Goal: Information Seeking & Learning: Learn about a topic

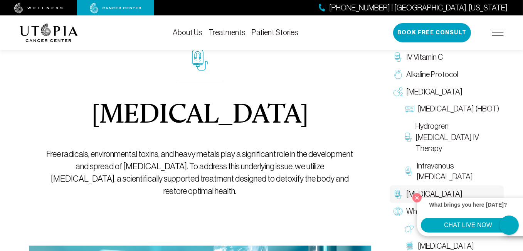
scroll to position [39, 0]
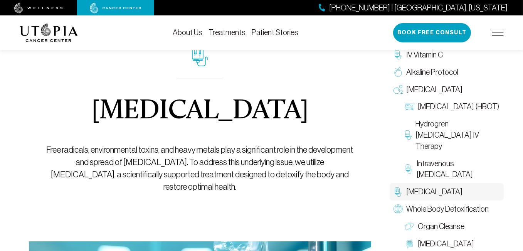
click at [337, 104] on div "[MEDICAL_DATA] Free radicals, environmental toxins, and heavy metals play a sig…" at bounding box center [199, 118] width 307 height 245
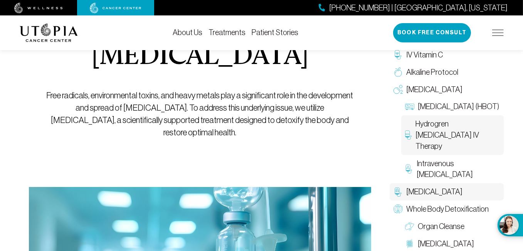
scroll to position [116, 0]
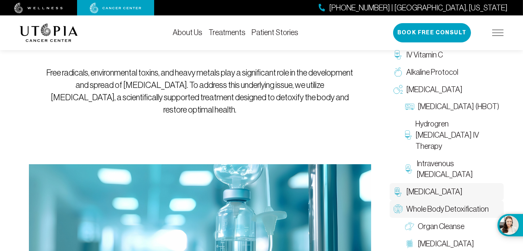
click at [475, 209] on span "Whole Body Detoxification" at bounding box center [447, 208] width 82 height 11
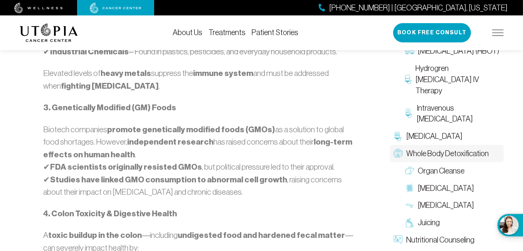
scroll to position [770, 0]
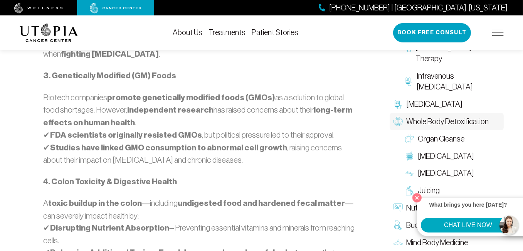
click at [508, 228] on button "What brings you here today? CHAT LIVE NOW" at bounding box center [513, 225] width 33 height 22
click at [468, 224] on button "CHAT LIVE NOW" at bounding box center [468, 225] width 94 height 15
click at [509, 224] on button "CHAT LIVE NOW" at bounding box center [468, 225] width 94 height 15
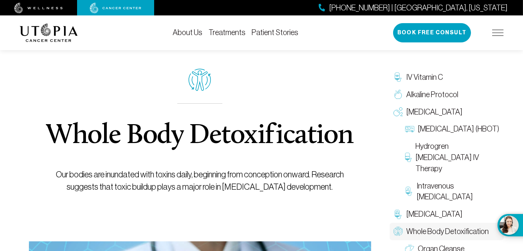
scroll to position [0, 0]
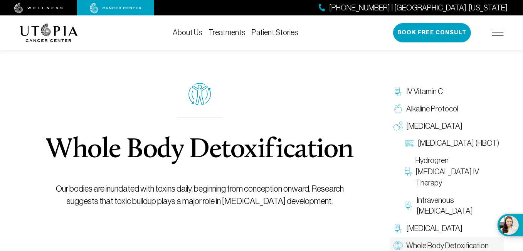
click at [186, 33] on link "About Us" at bounding box center [188, 32] width 30 height 8
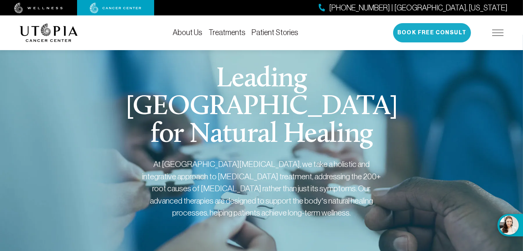
click at [441, 36] on button "Book Free Consult" at bounding box center [432, 32] width 78 height 19
click at [439, 29] on button "Book Free Consult" at bounding box center [432, 32] width 78 height 19
click at [491, 32] on div "(727) 799-9060 | Tampa, Florida Book Free Consult" at bounding box center [448, 32] width 111 height 19
click at [494, 35] on img at bounding box center [498, 33] width 12 height 6
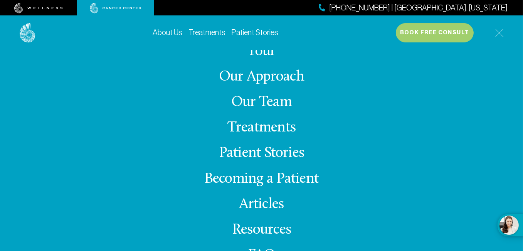
scroll to position [32, 0]
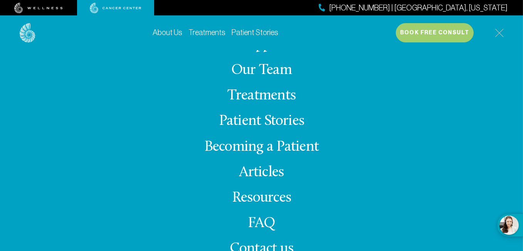
click at [237, 246] on span "Contact us" at bounding box center [262, 248] width 64 height 15
click at [284, 244] on span "Contact us" at bounding box center [262, 248] width 64 height 15
click at [284, 245] on span "Contact us" at bounding box center [262, 248] width 64 height 15
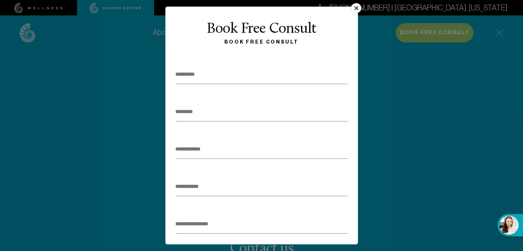
scroll to position [39, 0]
click at [357, 7] on button "×" at bounding box center [356, 8] width 10 height 10
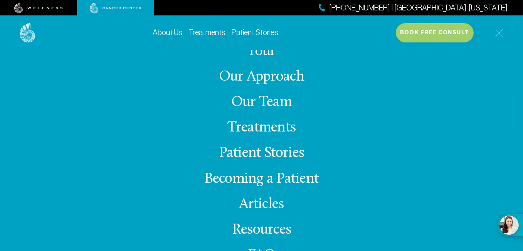
scroll to position [0, 0]
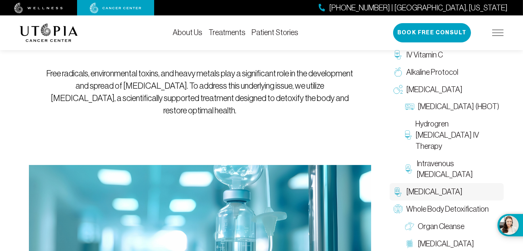
scroll to position [116, 0]
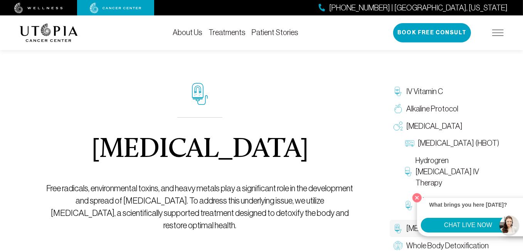
click at [34, 39] on img at bounding box center [49, 32] width 58 height 18
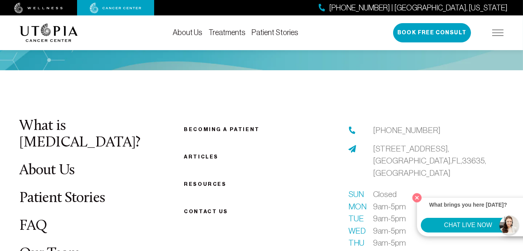
scroll to position [2947, 0]
